Goal: Information Seeking & Learning: Learn about a topic

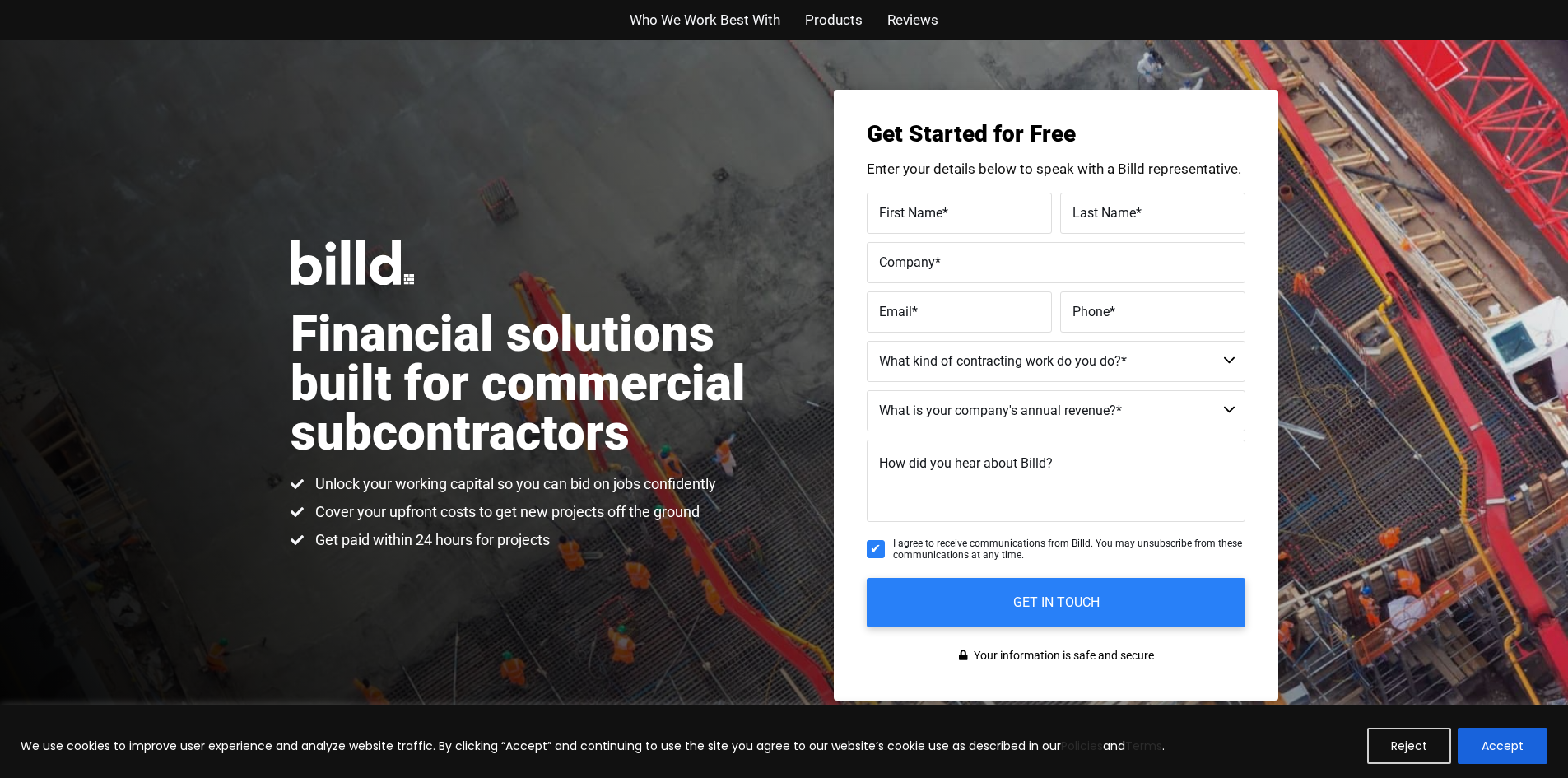
click at [690, 19] on span "Who We Work Best With" at bounding box center [704, 21] width 151 height 24
click at [1142, 353] on select "Commercial Commercial and Residential Residential Not a Contractor" at bounding box center [1056, 361] width 379 height 41
select select "Commercial and Residential"
click at [867, 340] on select "Commercial Commercial and Residential Residential Not a Contractor" at bounding box center [1056, 361] width 379 height 41
click at [821, 17] on span "Products" at bounding box center [835, 21] width 58 height 24
